Goal: Task Accomplishment & Management: Manage account settings

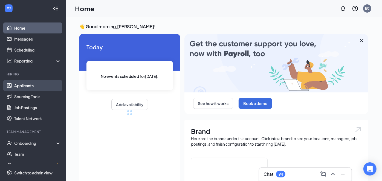
click at [33, 85] on link "Applicants" at bounding box center [37, 85] width 47 height 11
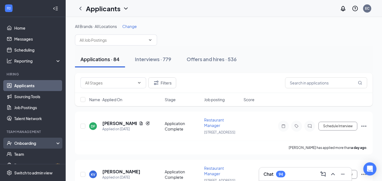
click at [24, 143] on div "Onboarding" at bounding box center [35, 142] width 42 height 5
click at [24, 152] on link "Overview" at bounding box center [37, 153] width 47 height 11
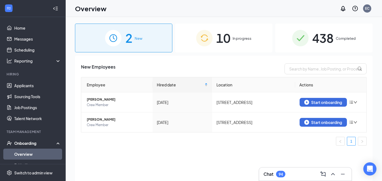
click at [225, 43] on span "10" at bounding box center [223, 37] width 14 height 19
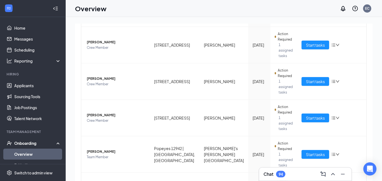
scroll to position [100, 0]
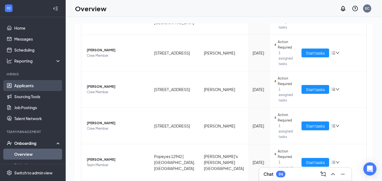
click at [28, 83] on link "Applicants" at bounding box center [37, 85] width 47 height 11
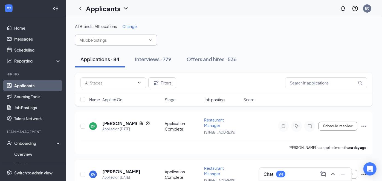
click at [150, 40] on icon "ChevronDown" at bounding box center [150, 39] width 2 height 1
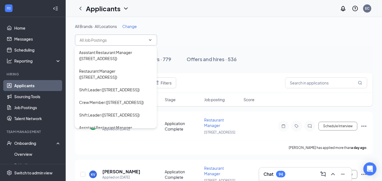
click at [133, 25] on span "Change" at bounding box center [129, 26] width 14 height 5
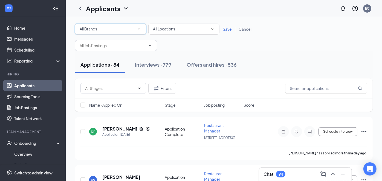
click at [140, 28] on icon "SmallChevronDown" at bounding box center [138, 29] width 5 height 5
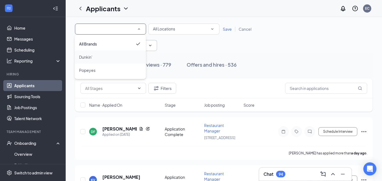
click at [92, 61] on li "Dunkin'" at bounding box center [110, 56] width 71 height 13
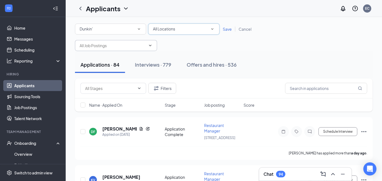
click at [215, 28] on div "All Locations All Locations" at bounding box center [183, 29] width 71 height 11
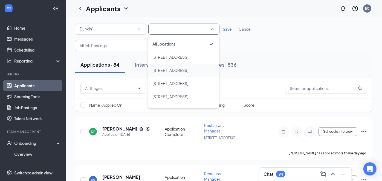
click at [186, 70] on span "[STREET_ADDRESS]" at bounding box center [170, 70] width 36 height 5
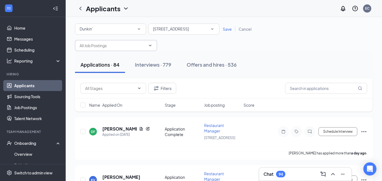
click at [226, 28] on span "Save" at bounding box center [227, 29] width 9 height 5
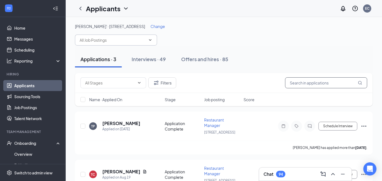
click at [298, 84] on input "text" at bounding box center [326, 82] width 82 height 11
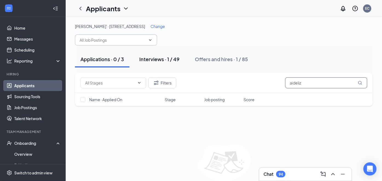
type input "aideliz"
click at [167, 59] on div "Interviews · 1 / 49" at bounding box center [159, 59] width 40 height 7
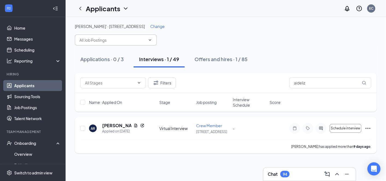
click at [368, 129] on icon "Ellipses" at bounding box center [368, 128] width 7 height 7
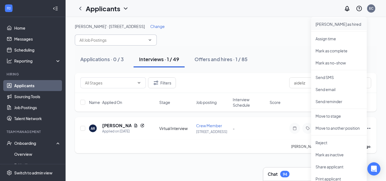
click at [334, 26] on p "[PERSON_NAME] as hired" at bounding box center [339, 23] width 47 height 5
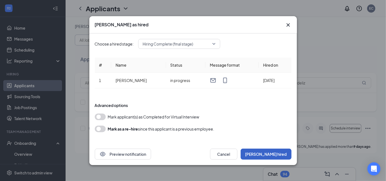
click at [274, 153] on button "[PERSON_NAME] hired" at bounding box center [266, 153] width 51 height 11
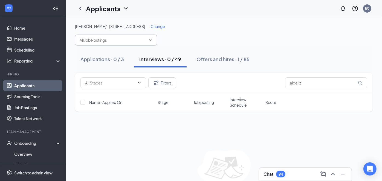
click at [300, 146] on div "Filters aideliz Name · Applied On Stage Job posting Interview Schedule Score No…" at bounding box center [224, 138] width 298 height 130
click at [105, 87] on span at bounding box center [113, 82] width 66 height 11
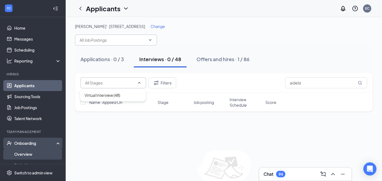
click at [21, 156] on link "Overview" at bounding box center [37, 153] width 47 height 11
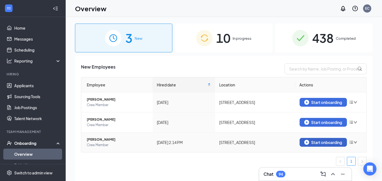
click at [326, 144] on div "Start onboarding" at bounding box center [323, 141] width 38 height 5
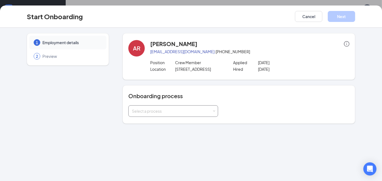
click at [190, 109] on div "Select a process" at bounding box center [172, 110] width 80 height 5
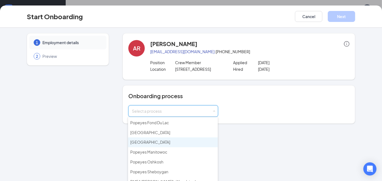
scroll to position [82, 0]
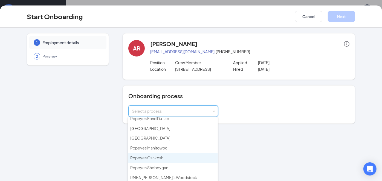
click at [156, 155] on span "Popeyes Oshkosh" at bounding box center [146, 157] width 33 height 5
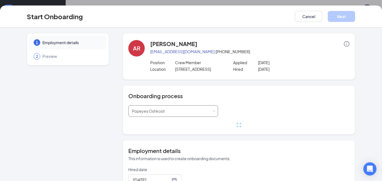
click at [213, 112] on span at bounding box center [214, 111] width 2 height 2
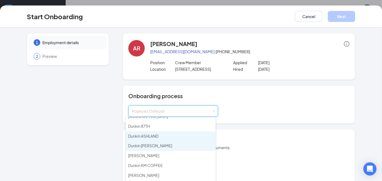
scroll to position [0, 0]
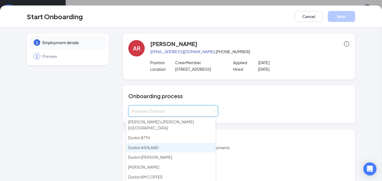
click at [149, 145] on span "Dunkin ASHLAND" at bounding box center [143, 147] width 30 height 5
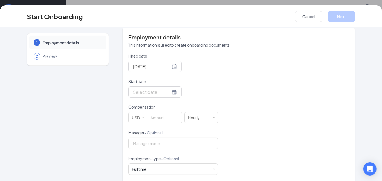
scroll to position [107, 0]
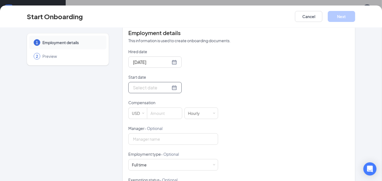
click at [168, 86] on div at bounding box center [155, 87] width 44 height 7
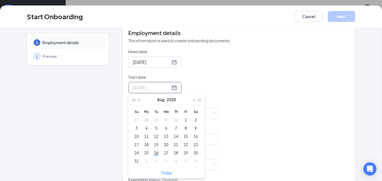
type input "[DATE]"
click at [154, 153] on div "26" at bounding box center [156, 152] width 7 height 7
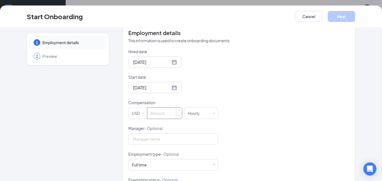
click at [154, 115] on input at bounding box center [164, 112] width 35 height 11
type input "16.6"
click at [232, 122] on div "Hired date [DATE] Start date [DATE] [DATE] Su Mo Tu We Th Fr Sa 27 28 29 30 31 …" at bounding box center [238, 138] width 221 height 179
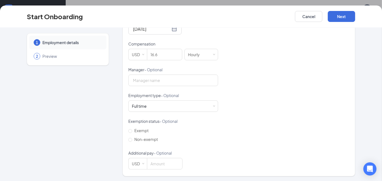
scroll to position [24, 0]
click at [334, 19] on button "Next" at bounding box center [341, 16] width 27 height 11
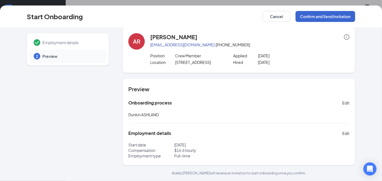
scroll to position [6, 0]
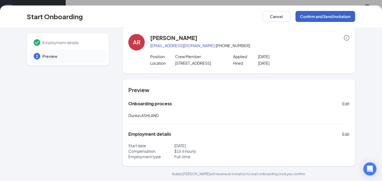
click at [325, 17] on button "Confirm and Send Invitation" at bounding box center [325, 16] width 60 height 11
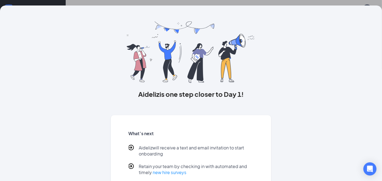
scroll to position [0, 0]
